Goal: Information Seeking & Learning: Learn about a topic

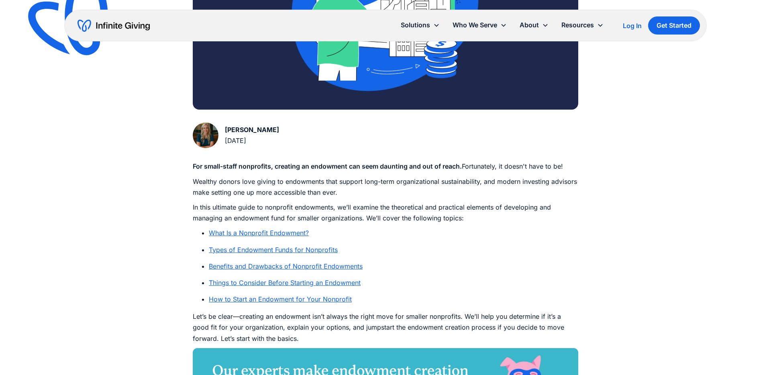
scroll to position [311, 0]
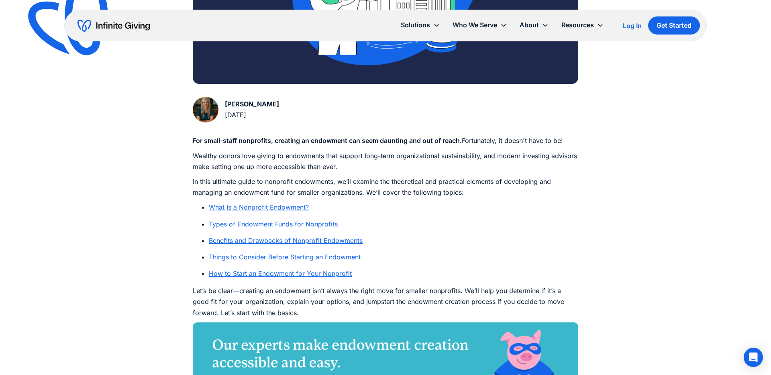
click at [240, 222] on link "Types of Endowment Funds for Nonprofits" at bounding box center [273, 224] width 129 height 8
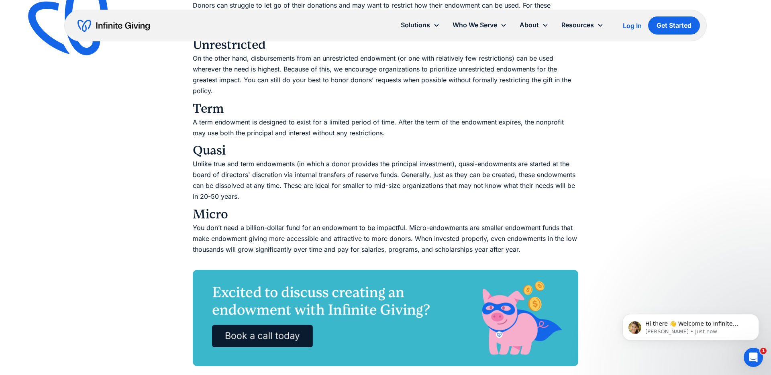
scroll to position [1465, 0]
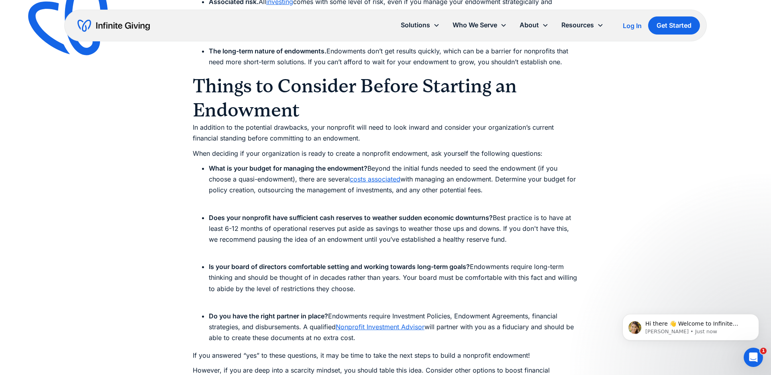
scroll to position [2475, 0]
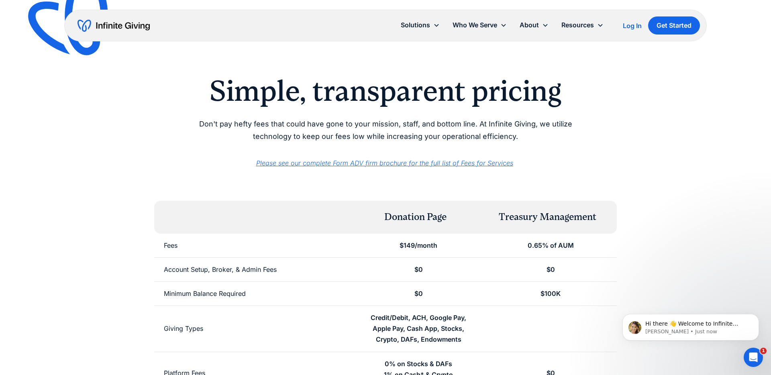
scroll to position [4, 0]
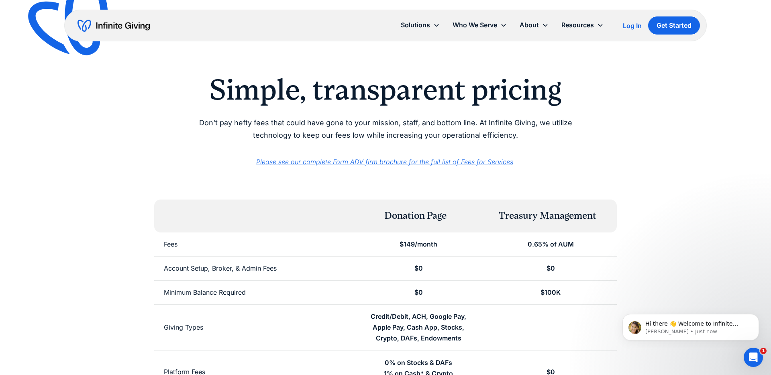
click at [503, 291] on div "$100K" at bounding box center [551, 293] width 132 height 24
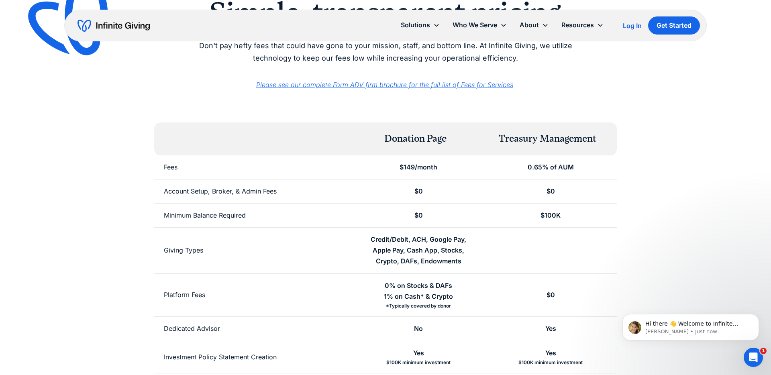
scroll to position [0, 0]
